Goal: Find specific page/section: Find specific page/section

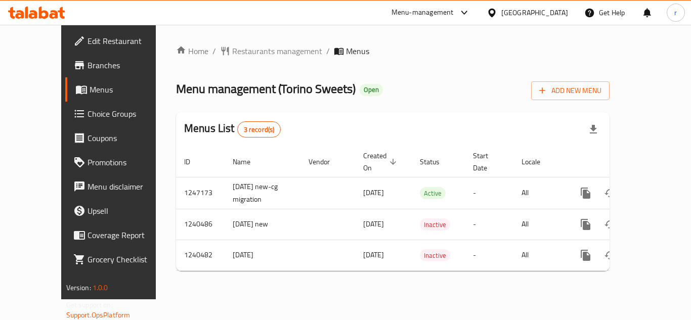
click at [362, 163] on th "Created On sorted descending" at bounding box center [383, 162] width 57 height 31
click at [259, 55] on span "Restaurants management" at bounding box center [277, 51] width 90 height 12
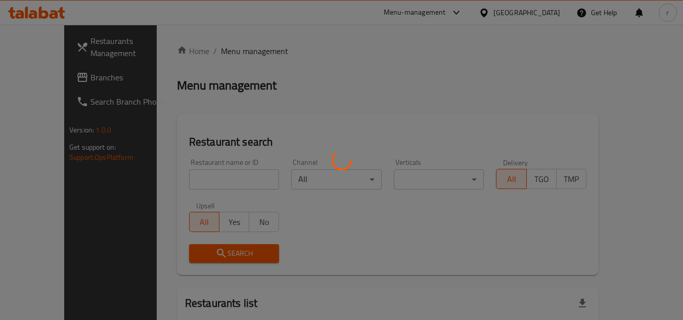
click at [202, 184] on div at bounding box center [341, 160] width 683 height 320
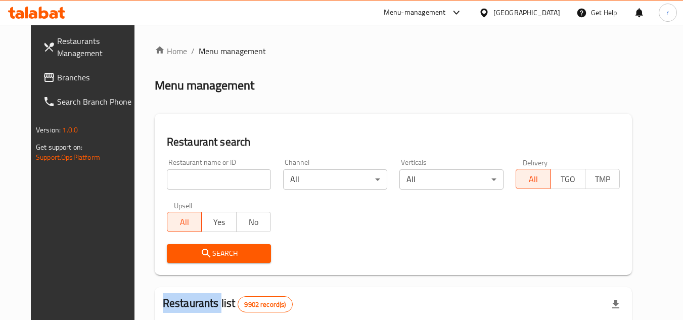
click at [202, 184] on div at bounding box center [341, 160] width 683 height 320
click at [202, 184] on input "search" at bounding box center [219, 179] width 104 height 20
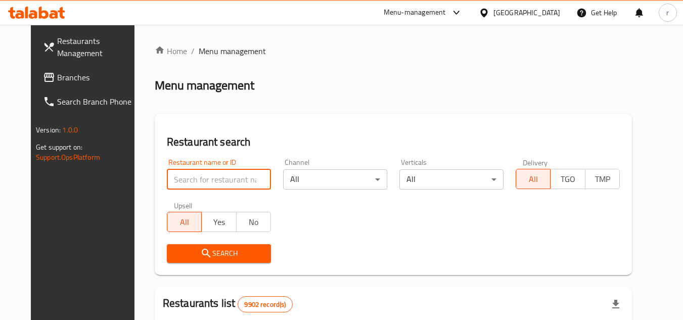
click at [202, 184] on input "search" at bounding box center [219, 179] width 104 height 20
paste input "4378"
type input "4378"
click at [184, 254] on span "Search" at bounding box center [219, 253] width 88 height 13
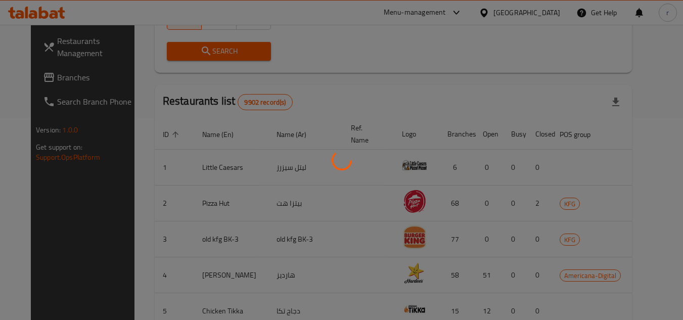
scroll to position [122, 0]
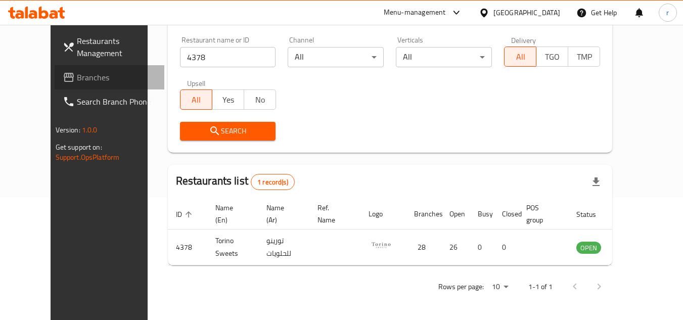
click at [77, 77] on span "Branches" at bounding box center [117, 77] width 80 height 12
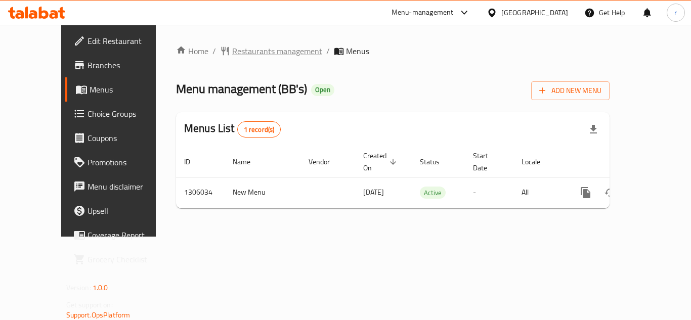
click at [242, 51] on span "Restaurants management" at bounding box center [277, 51] width 90 height 12
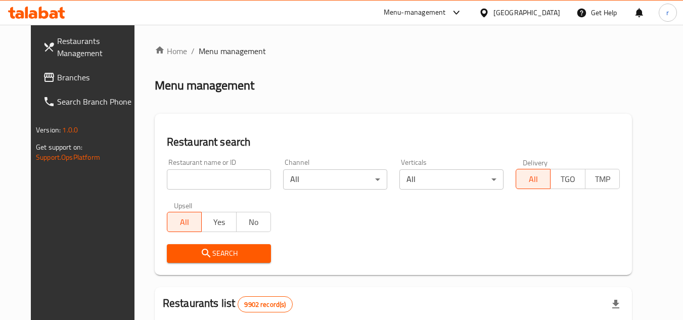
click at [181, 173] on input "search" at bounding box center [219, 179] width 104 height 20
paste input "703950"
type input "703950"
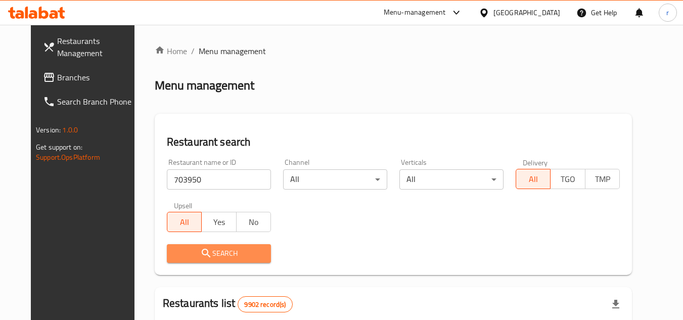
click at [182, 249] on span "Search" at bounding box center [219, 253] width 88 height 13
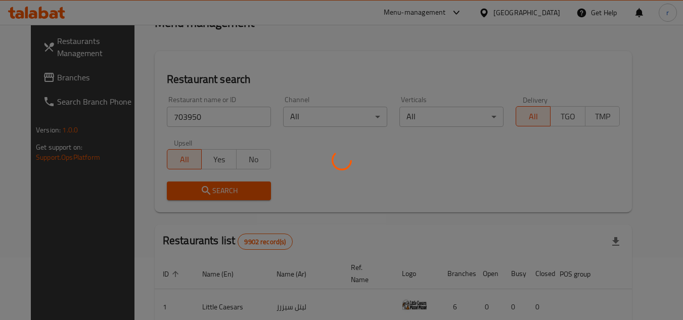
scroll to position [122, 0]
